Goal: Task Accomplishment & Management: Use online tool/utility

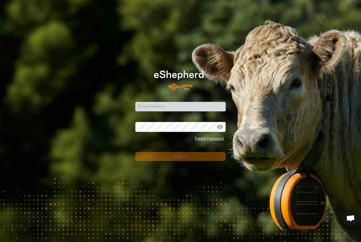
click at [164, 117] on div "Password Forgot Password" at bounding box center [180, 130] width 90 height 28
click at [155, 26] on div "Email Address Password Forgot Password Log In" at bounding box center [180, 121] width 361 height 242
click at [162, 102] on input "Email Address" at bounding box center [180, 107] width 90 height 10
type input "[EMAIL_ADDRESS][DOMAIN_NAME]"
click at [180, 157] on button "Log In" at bounding box center [180, 156] width 90 height 9
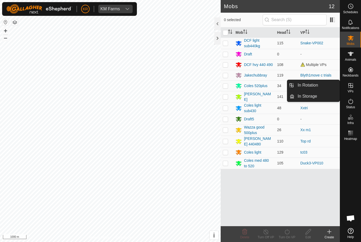
click at [325, 88] on link "In Rotation" at bounding box center [316, 85] width 45 height 11
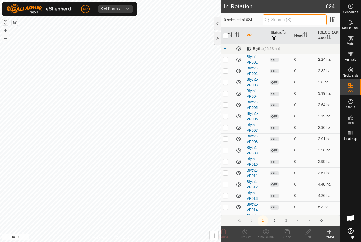
click at [295, 24] on input "text" at bounding box center [295, 19] width 64 height 11
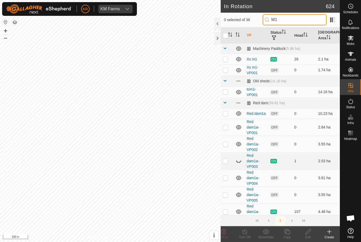
type input "M1"
click at [228, 68] on p-checkbox at bounding box center [225, 70] width 5 height 4
checkbox input "true"
click at [308, 236] on div "Edit" at bounding box center [307, 237] width 21 height 5
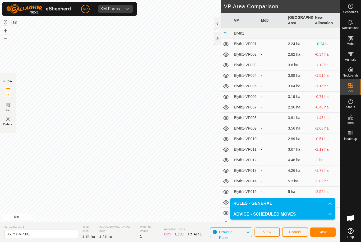
click at [326, 232] on span "Save" at bounding box center [322, 232] width 9 height 4
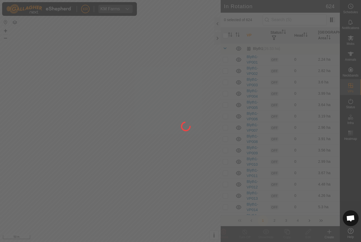
click at [358, 45] on div at bounding box center [180, 121] width 361 height 242
click at [355, 45] on div at bounding box center [180, 121] width 361 height 242
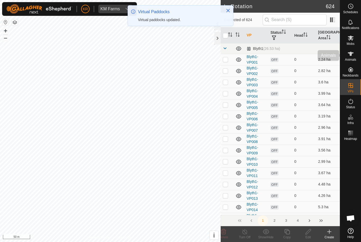
click at [359, 49] on div "Animals" at bounding box center [350, 56] width 21 height 16
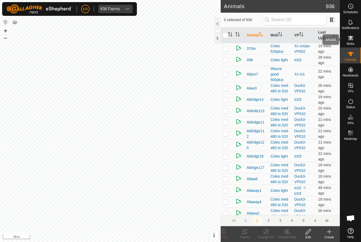
click at [354, 39] on es-mob-svg-icon at bounding box center [351, 38] width 10 height 8
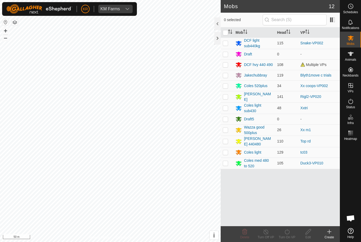
click at [228, 127] on td at bounding box center [227, 129] width 13 height 11
checkbox input "true"
click at [304, 20] on input "text" at bounding box center [295, 19] width 64 height 11
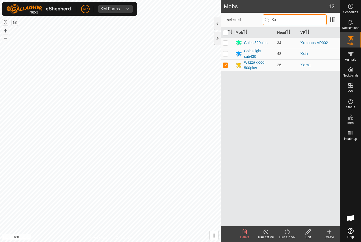
type input "Xx"
click at [289, 236] on div "Turn On VP" at bounding box center [286, 237] width 21 height 5
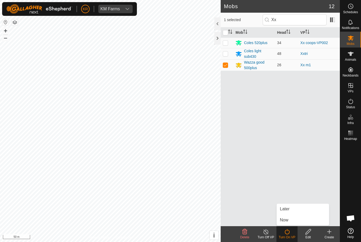
click at [294, 220] on link "Now" at bounding box center [303, 220] width 52 height 11
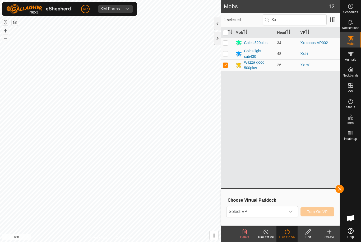
click at [283, 213] on span "Select VP" at bounding box center [255, 212] width 59 height 11
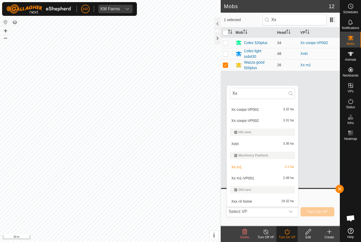
scroll to position [20, 0]
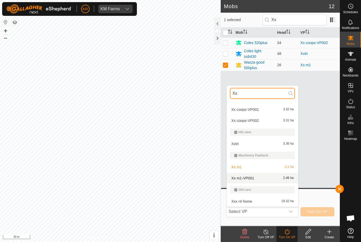
type input "Xx"
click at [267, 175] on div "Xx m1-VP001 2.48 ha" at bounding box center [262, 178] width 65 height 6
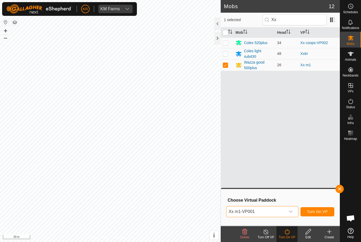
click at [324, 211] on span "Turn On VP" at bounding box center [317, 212] width 21 height 4
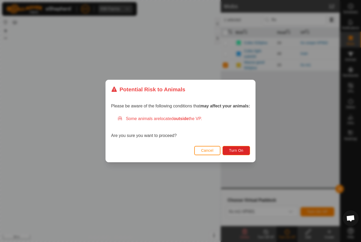
click at [239, 152] on span "Turn On" at bounding box center [236, 150] width 14 height 4
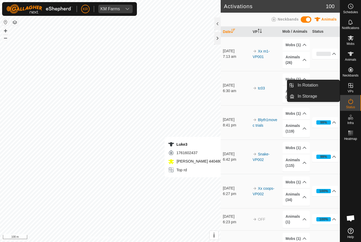
click at [323, 87] on link "In Rotation" at bounding box center [316, 85] width 45 height 11
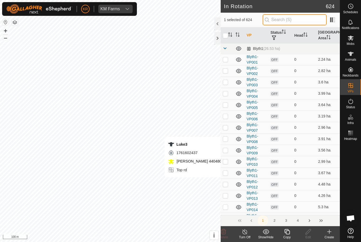
click at [305, 19] on input "text" at bounding box center [295, 19] width 64 height 11
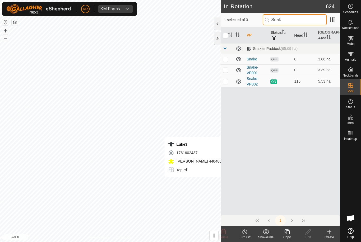
type input "Snak"
click at [230, 67] on td at bounding box center [227, 69] width 13 height 11
click at [328, 196] on div "VP Status Head Grazing Area Snakes Paddock (65.09 ha) Snake OFF 0 3.86 ha Snake…" at bounding box center [280, 121] width 119 height 188
click at [226, 64] on td at bounding box center [227, 69] width 13 height 11
checkbox input "false"
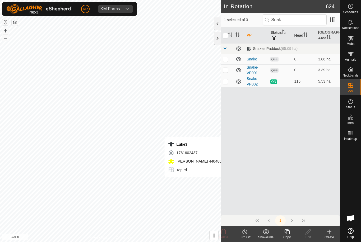
click at [228, 54] on td at bounding box center [227, 59] width 13 height 11
click at [226, 57] on p-checkbox at bounding box center [225, 59] width 5 height 4
checkbox input "false"
click at [229, 32] on icon "Activate to sort" at bounding box center [230, 34] width 4 height 4
click at [226, 33] on input "checkbox" at bounding box center [225, 35] width 5 height 5
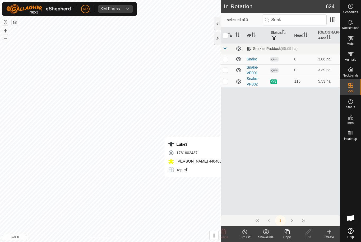
checkbox input "true"
click at [225, 33] on input "checkbox" at bounding box center [225, 35] width 5 height 5
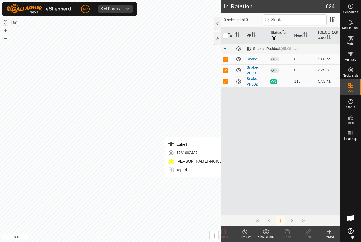
click at [226, 34] on input "checkbox" at bounding box center [225, 35] width 5 height 5
checkbox input "true"
click at [227, 31] on th at bounding box center [227, 35] width 13 height 16
click at [225, 80] on p-checkbox at bounding box center [225, 81] width 5 height 4
checkbox input "false"
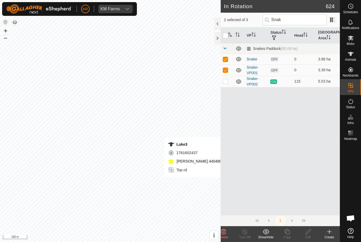
click at [227, 57] on p-checkbox at bounding box center [225, 59] width 5 height 4
checkbox input "false"
click at [312, 234] on edit-svg-icon at bounding box center [307, 232] width 21 height 6
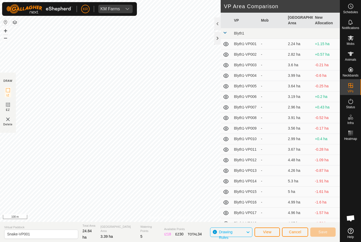
click at [302, 231] on button "Cancel" at bounding box center [295, 232] width 26 height 9
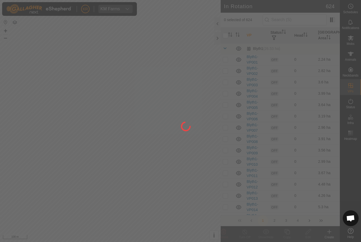
click at [298, 18] on div at bounding box center [180, 121] width 361 height 242
click at [295, 18] on div at bounding box center [180, 121] width 361 height 242
click at [296, 21] on div at bounding box center [180, 121] width 361 height 242
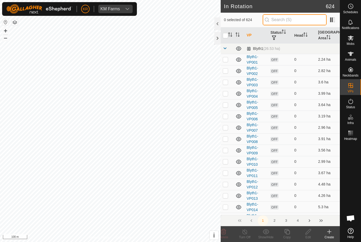
click at [314, 24] on input "text" at bounding box center [295, 19] width 64 height 11
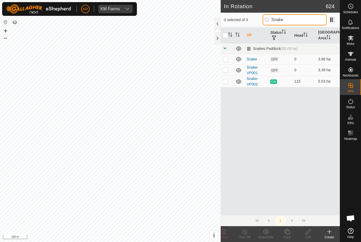
type input "Snake"
click at [226, 68] on p-checkbox at bounding box center [225, 70] width 5 height 4
checkbox input "true"
click at [309, 233] on icon at bounding box center [308, 232] width 7 height 6
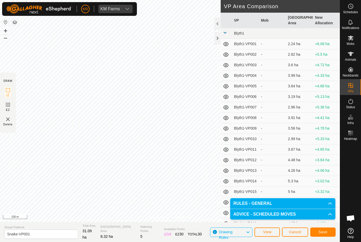
click at [326, 236] on button "Save" at bounding box center [322, 232] width 25 height 9
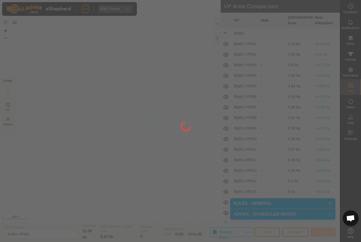
click at [355, 42] on div at bounding box center [180, 121] width 361 height 242
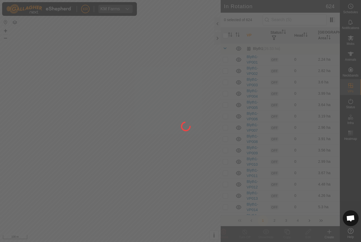
click at [358, 45] on div at bounding box center [180, 121] width 361 height 242
click at [354, 43] on div at bounding box center [180, 121] width 361 height 242
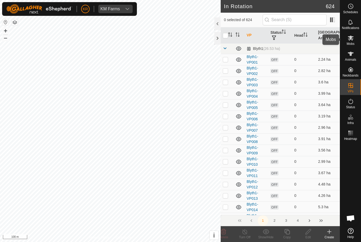
click at [356, 43] on div "Mobs" at bounding box center [350, 40] width 21 height 16
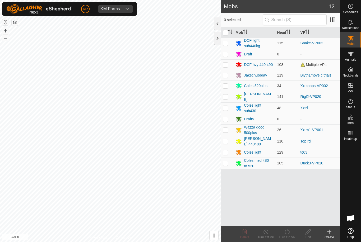
click at [228, 41] on td at bounding box center [227, 43] width 13 height 11
checkbox input "true"
click at [290, 235] on turn-on-svg-icon at bounding box center [286, 232] width 21 height 6
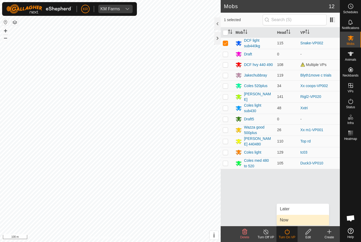
click at [293, 222] on link "Now" at bounding box center [303, 220] width 52 height 11
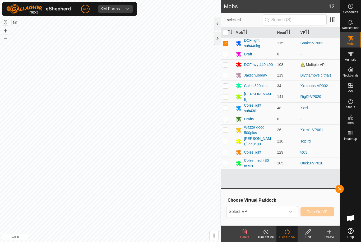
click at [285, 215] on span "Select VP" at bounding box center [255, 212] width 59 height 11
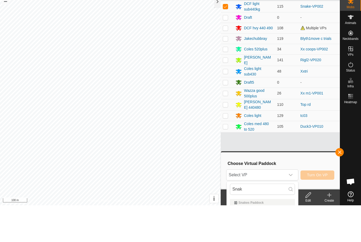
scroll to position [37, 0]
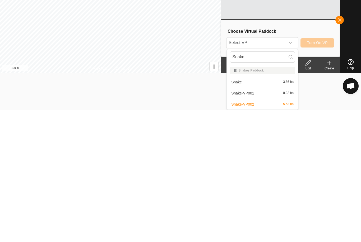
type input "Snake"
click at [252, 222] on div "Snake-VP001 8.32 ha" at bounding box center [262, 225] width 65 height 6
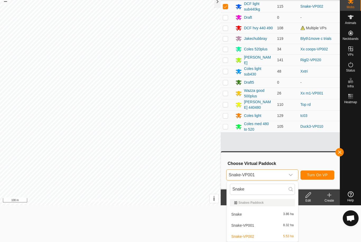
scroll to position [0, 0]
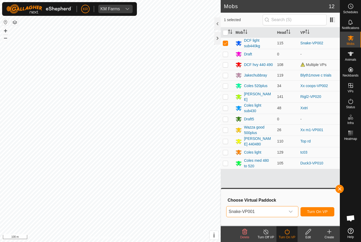
click at [325, 212] on span "Turn On VP" at bounding box center [317, 212] width 21 height 4
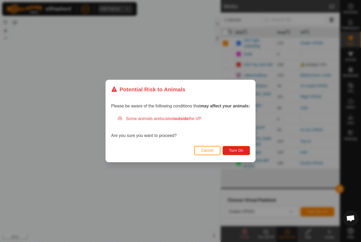
click at [241, 146] on button "Turn On" at bounding box center [235, 150] width 27 height 9
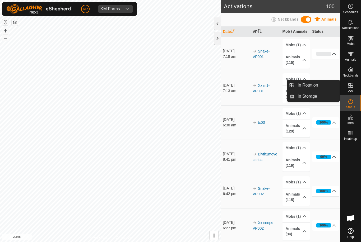
click at [329, 81] on link "In Rotation" at bounding box center [316, 85] width 45 height 11
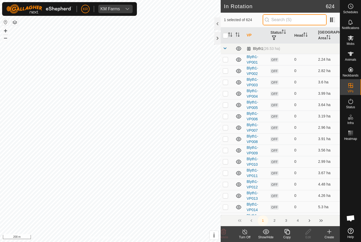
click at [304, 16] on input "text" at bounding box center [295, 19] width 64 height 11
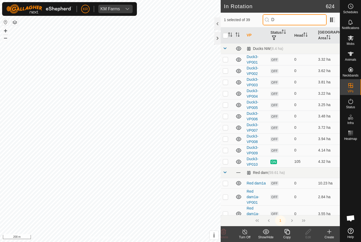
type input "D"
click at [225, 162] on p-checkbox at bounding box center [225, 162] width 5 height 4
checkbox input "true"
click at [228, 35] on input "checkbox" at bounding box center [225, 35] width 5 height 5
checkbox input "true"
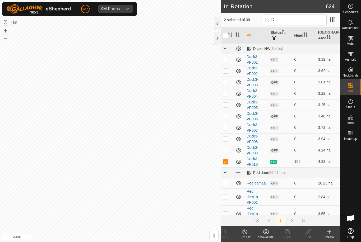
checkbox input "true"
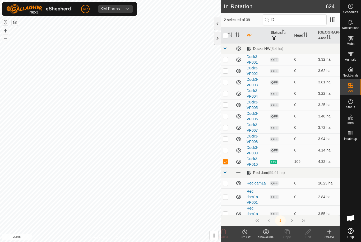
checkbox input "true"
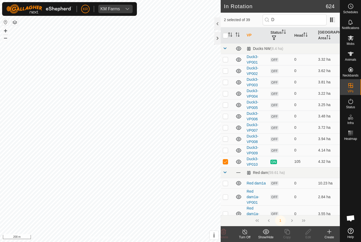
checkbox input "true"
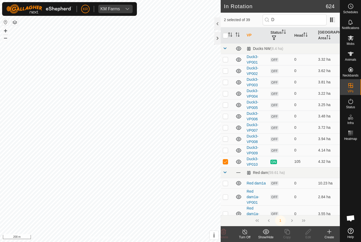
checkbox input "true"
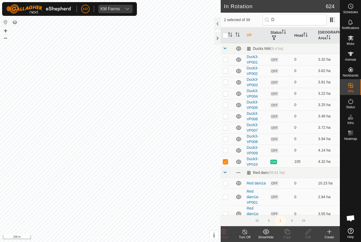
checkbox input "true"
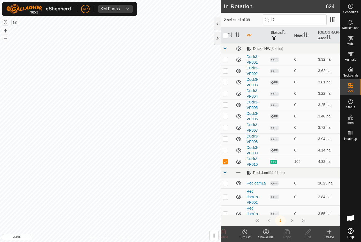
checkbox input "true"
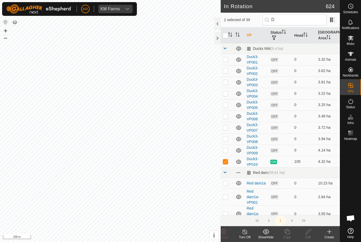
checkbox input "true"
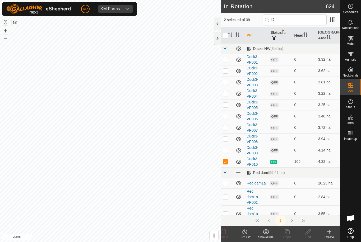
checkbox input "true"
click at [226, 34] on input "checkbox" at bounding box center [225, 35] width 5 height 5
click at [228, 36] on input "checkbox" at bounding box center [225, 35] width 5 height 5
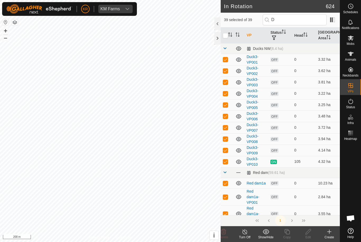
click at [227, 36] on input "checkbox" at bounding box center [225, 35] width 5 height 5
click at [227, 34] on input "checkbox" at bounding box center [225, 35] width 5 height 5
click at [228, 35] on input "checkbox" at bounding box center [225, 35] width 5 height 5
checkbox input "false"
click at [226, 31] on th at bounding box center [227, 35] width 13 height 16
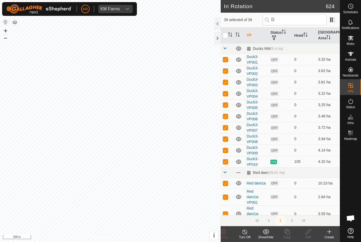
click at [226, 29] on th at bounding box center [227, 35] width 13 height 16
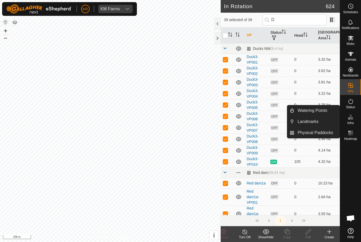
click at [332, 124] on link "Landmarks" at bounding box center [316, 122] width 45 height 11
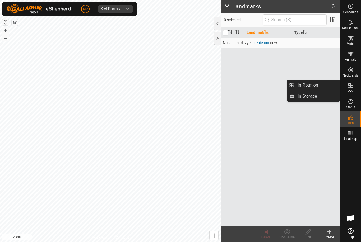
click at [329, 86] on link "In Rotation" at bounding box center [316, 85] width 45 height 11
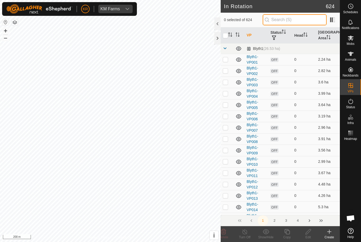
click at [303, 15] on input "text" at bounding box center [295, 19] width 64 height 11
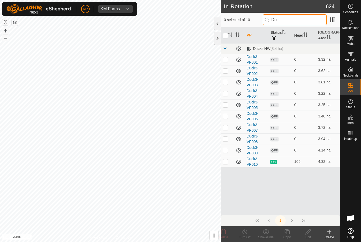
type input "Du"
click at [226, 161] on p-checkbox at bounding box center [225, 162] width 5 height 4
checkbox input "true"
click at [288, 234] on icon at bounding box center [287, 232] width 7 height 6
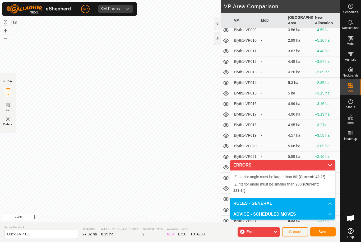
scroll to position [99, 0]
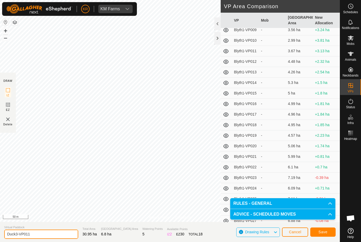
click at [40, 234] on input "Duck3-VP011" at bounding box center [41, 234] width 74 height 9
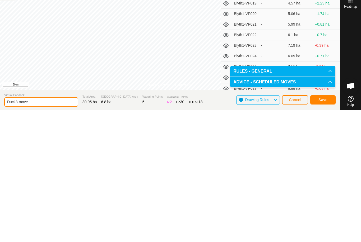
type input "Duck3-move"
click at [329, 228] on button "Save" at bounding box center [322, 232] width 25 height 9
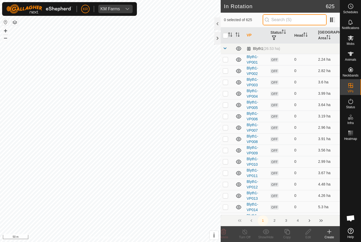
click at [295, 25] on input "text" at bounding box center [295, 19] width 64 height 11
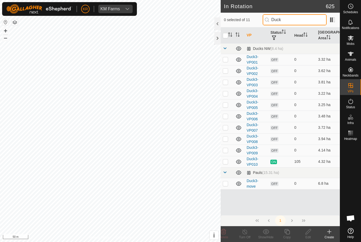
type input "Duck"
click at [228, 182] on p-checkbox at bounding box center [225, 184] width 5 height 4
checkbox input "true"
click at [308, 229] on icon at bounding box center [308, 232] width 7 height 6
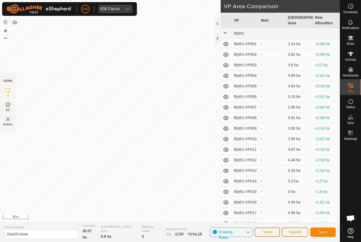
click at [323, 231] on span "Save" at bounding box center [322, 232] width 9 height 4
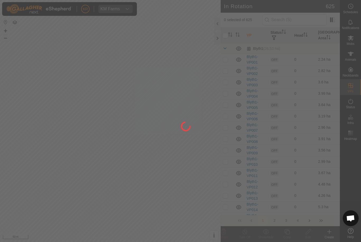
click at [358, 42] on div at bounding box center [180, 121] width 361 height 242
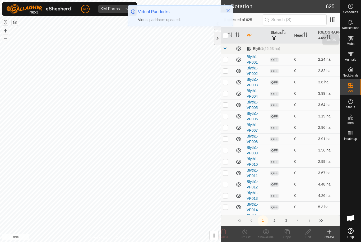
click at [355, 40] on div "Mobs" at bounding box center [350, 40] width 21 height 16
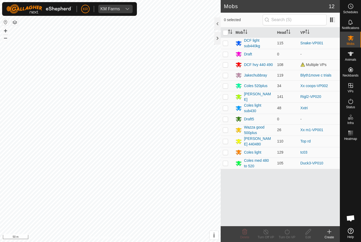
click at [223, 161] on p-checkbox at bounding box center [225, 163] width 5 height 4
checkbox input "true"
click at [289, 235] on icon at bounding box center [287, 232] width 7 height 6
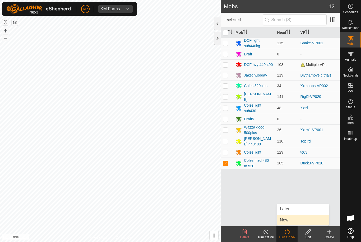
click at [301, 220] on link "Now" at bounding box center [303, 220] width 52 height 11
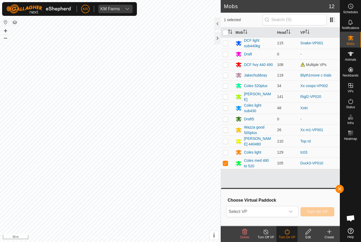
click at [291, 214] on div "dropdown trigger" at bounding box center [290, 212] width 11 height 11
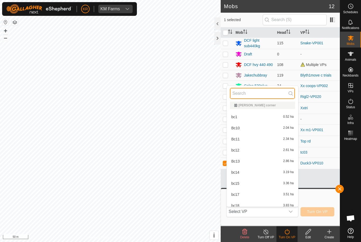
click at [276, 94] on input "text" at bounding box center [262, 93] width 65 height 11
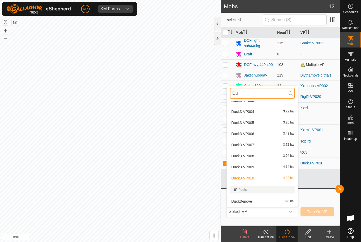
scroll to position [40, 0]
type input "Duck"
click at [270, 200] on div "Duck3-move 6.8 ha" at bounding box center [262, 201] width 65 height 6
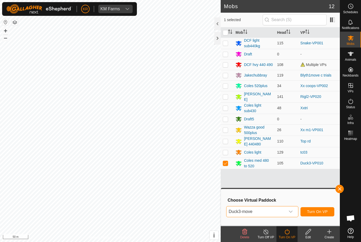
click at [322, 215] on button "Turn On VP" at bounding box center [317, 211] width 34 height 9
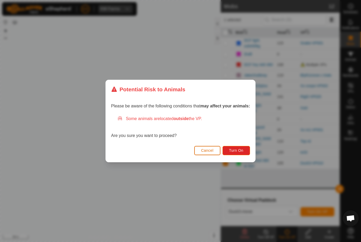
click at [239, 147] on button "Turn On" at bounding box center [235, 150] width 27 height 9
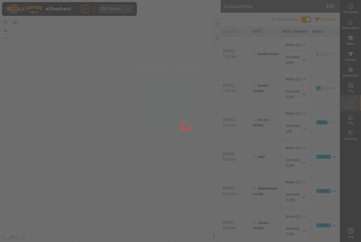
click at [13, 150] on div at bounding box center [180, 121] width 361 height 242
